Goal: Information Seeking & Learning: Learn about a topic

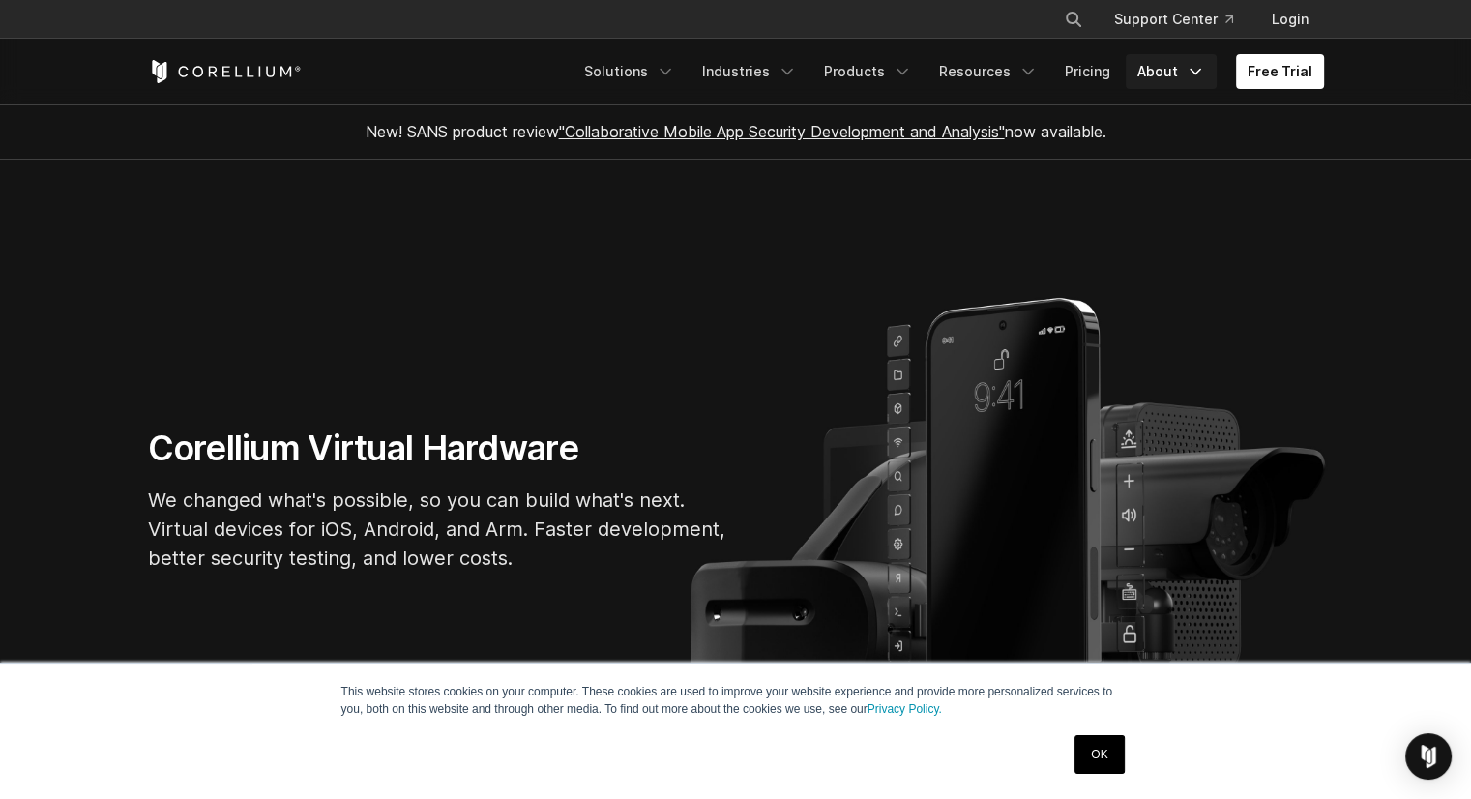
click at [1170, 73] on link "About" at bounding box center [1171, 71] width 91 height 35
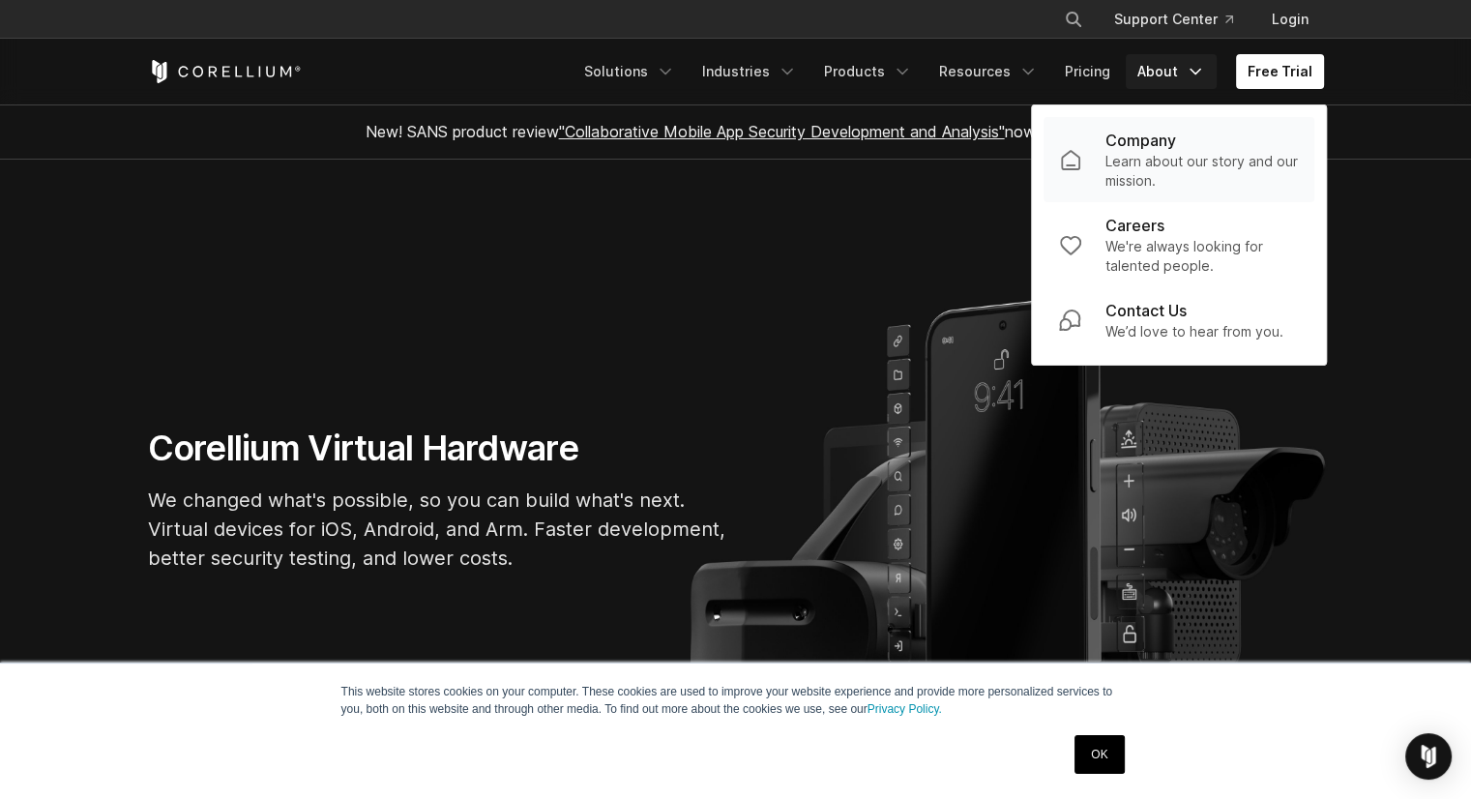
click at [1168, 164] on p "Learn about our story and our mission." at bounding box center [1201, 171] width 193 height 39
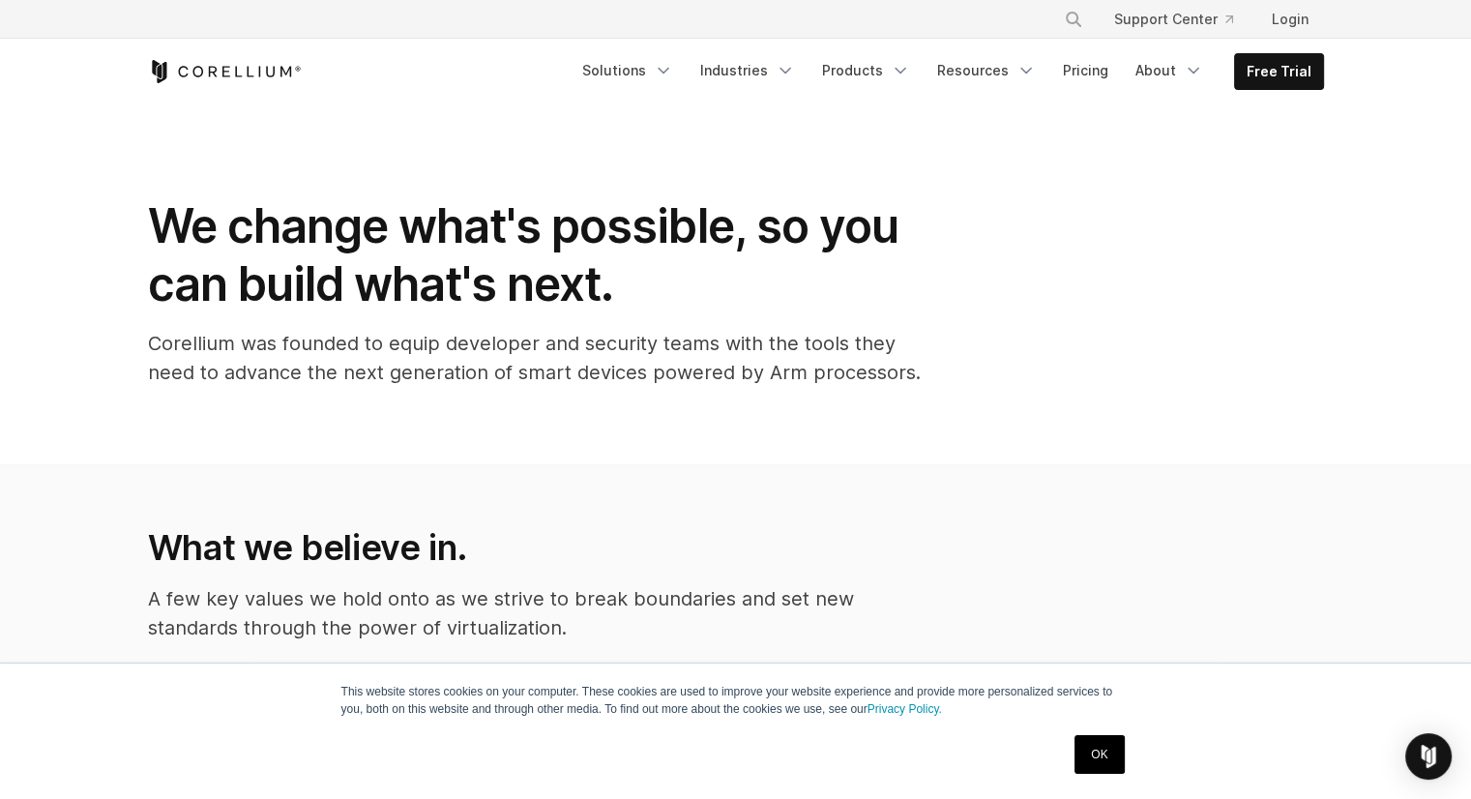
click at [1095, 751] on link "OK" at bounding box center [1099, 754] width 49 height 39
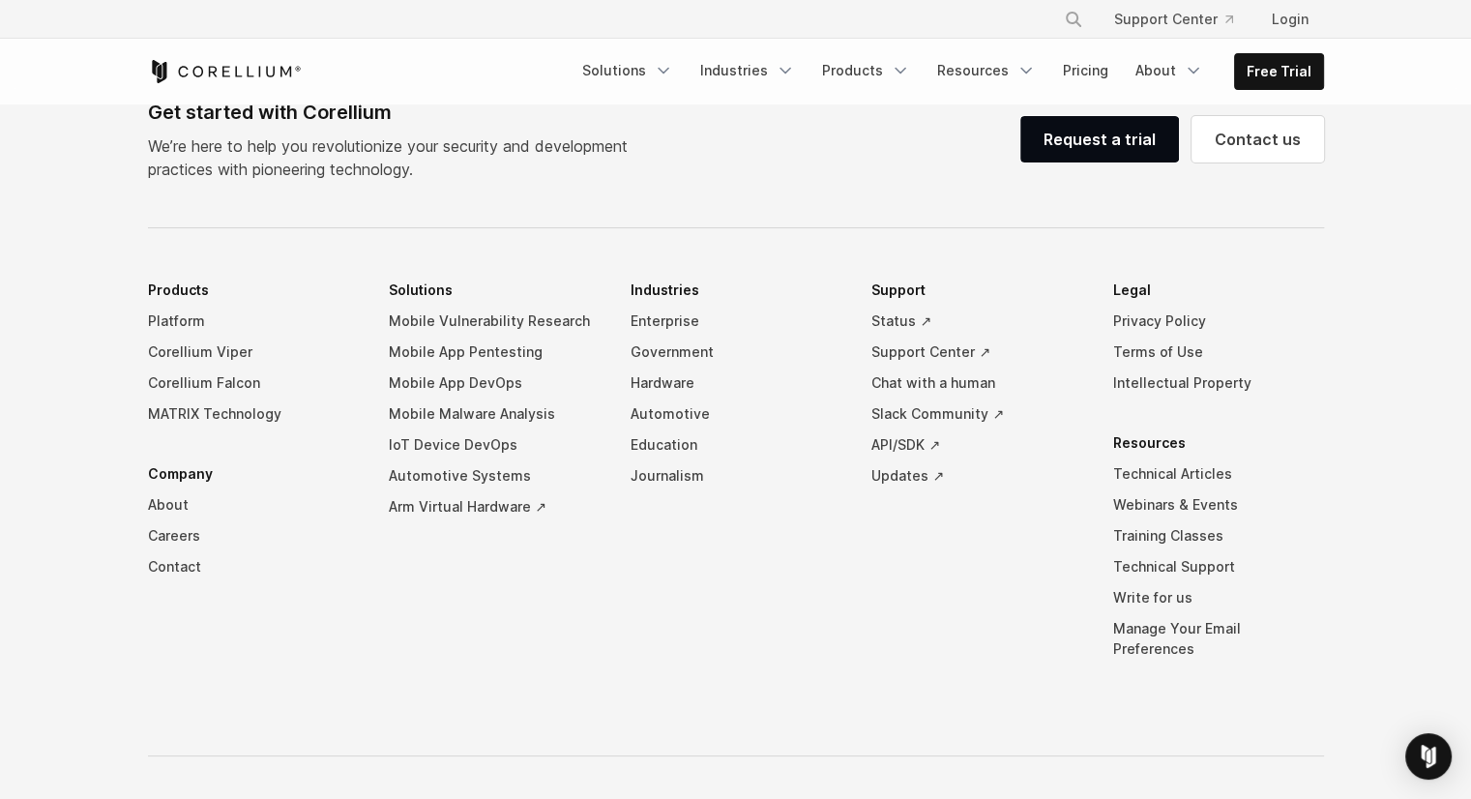
scroll to position [3356, 0]
